Goal: Task Accomplishment & Management: Use online tool/utility

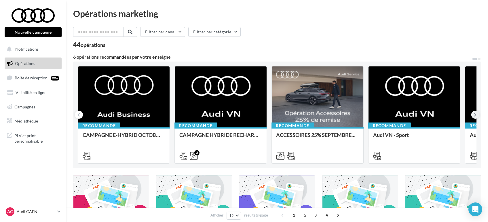
click at [475, 114] on icon at bounding box center [476, 115] width 3 height 6
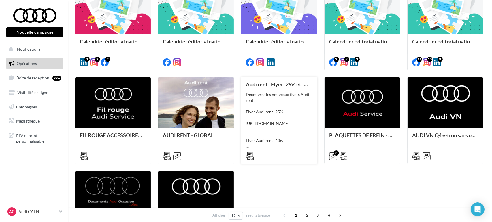
scroll to position [224, 0]
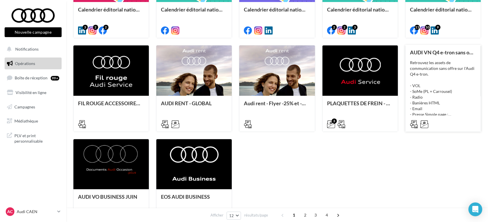
click at [449, 91] on div "Retrouvez les assets de communication sans offre sur l'Audi Q4 e-tron. - VOL - …" at bounding box center [443, 89] width 66 height 58
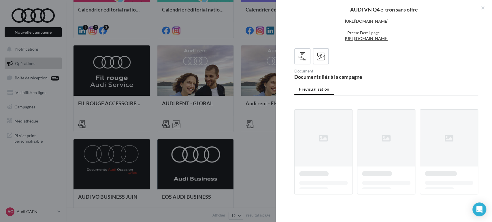
scroll to position [74, 0]
click at [320, 51] on label at bounding box center [320, 56] width 16 height 16
click at [437, 76] on div "Email Email Q4 e-tron sans offre" at bounding box center [388, 74] width 188 height 10
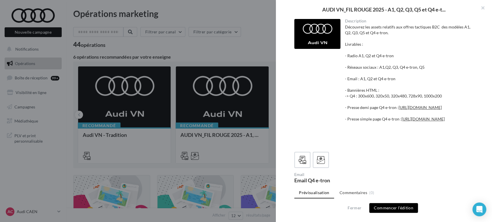
scroll to position [129, 0]
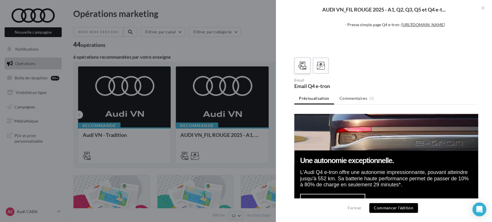
click at [297, 71] on div at bounding box center [302, 66] width 11 height 11
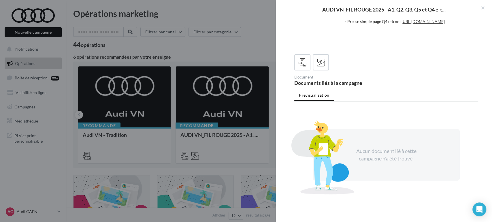
scroll to position [132, 0]
click at [325, 67] on div at bounding box center [321, 62] width 11 height 11
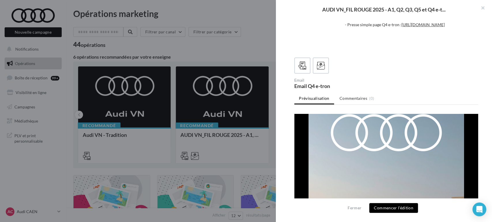
scroll to position [0, 0]
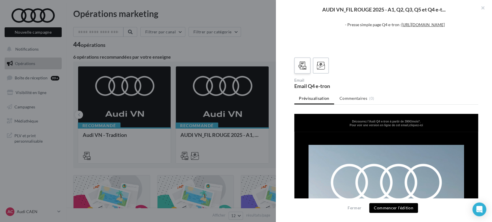
click at [301, 62] on icon at bounding box center [302, 66] width 8 height 8
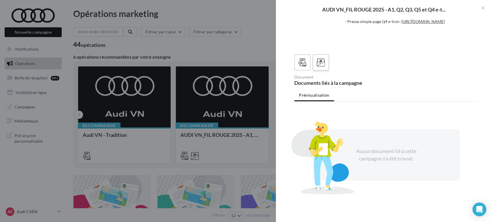
click at [324, 63] on icon at bounding box center [321, 63] width 8 height 8
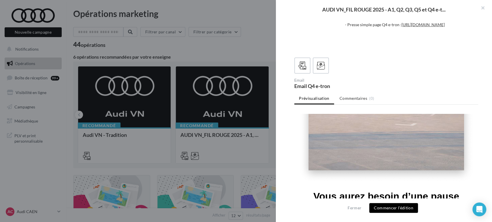
scroll to position [224, 0]
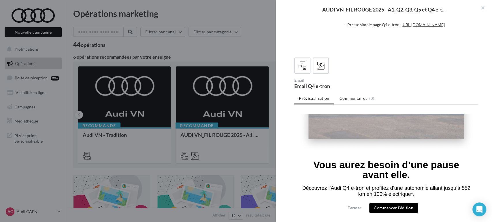
click at [394, 209] on button "Commencer l'édition" at bounding box center [393, 208] width 49 height 10
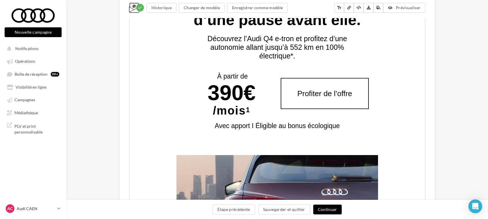
scroll to position [466, 0]
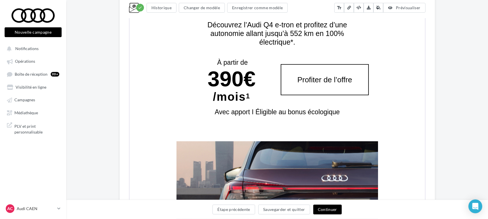
click at [291, 109] on font "Avec apport I Éligible au bonus écologique" at bounding box center [276, 111] width 125 height 7
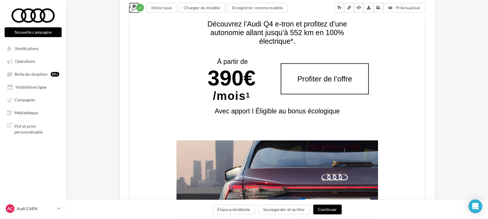
click at [345, 113] on td "Avec apport I Éligible au bonus écologique" at bounding box center [277, 120] width 202 height 39
click at [320, 111] on font "Avec apport I Éligible au bonus écologique" at bounding box center [276, 110] width 125 height 7
copy table "Vous aurez besoin d’une pause avant elle. Découvrez l’Audi Q4 e-tron et profite…"
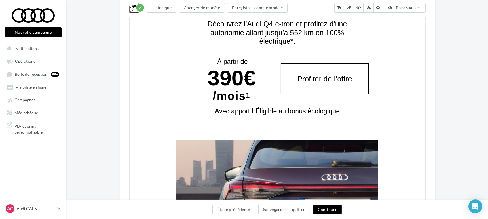
click at [291, 109] on font "Avec apport I Éligible au bonus écologique" at bounding box center [276, 110] width 125 height 7
